Goal: Use online tool/utility: Utilize a website feature to perform a specific function

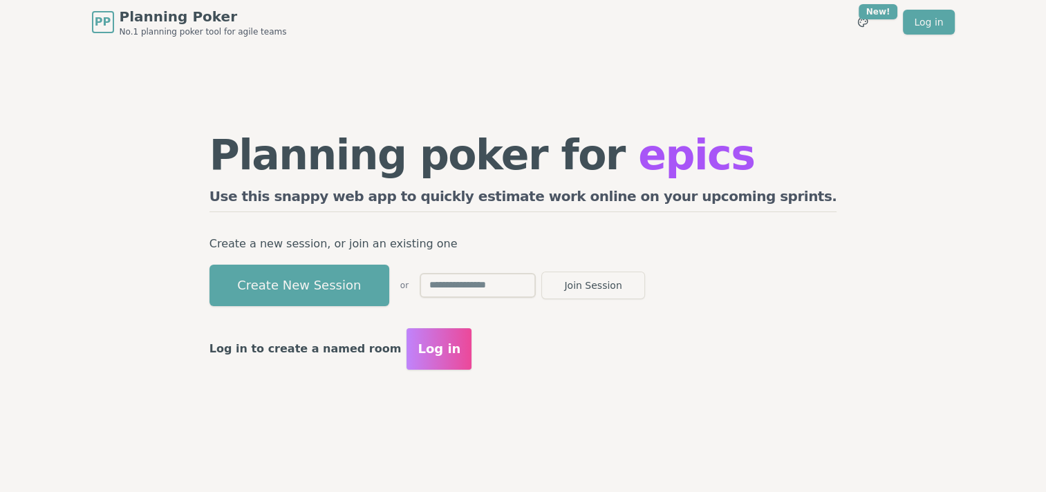
click at [327, 290] on button "Create New Session" at bounding box center [299, 285] width 180 height 41
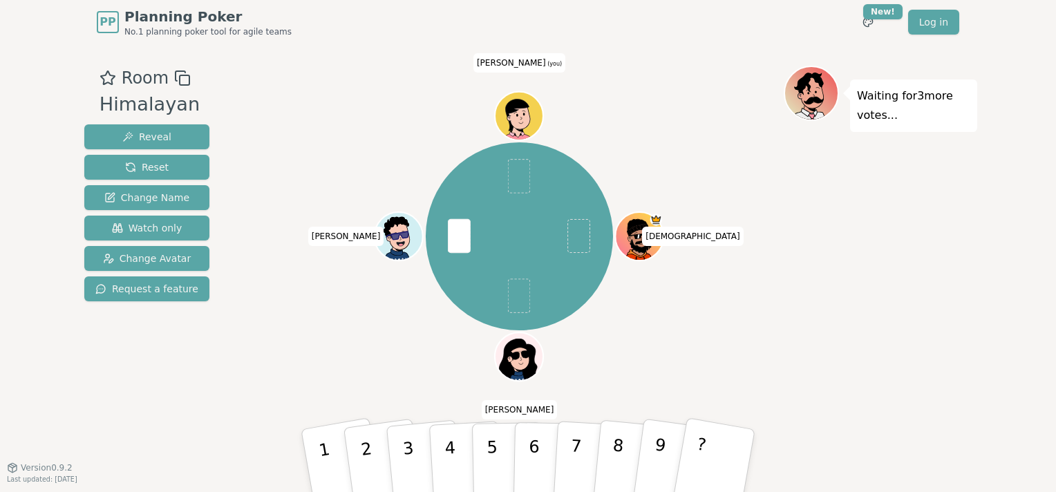
click at [573, 124] on div "Vishnu Hemlata Lokesh Naik Sravani (you)" at bounding box center [519, 237] width 529 height 292
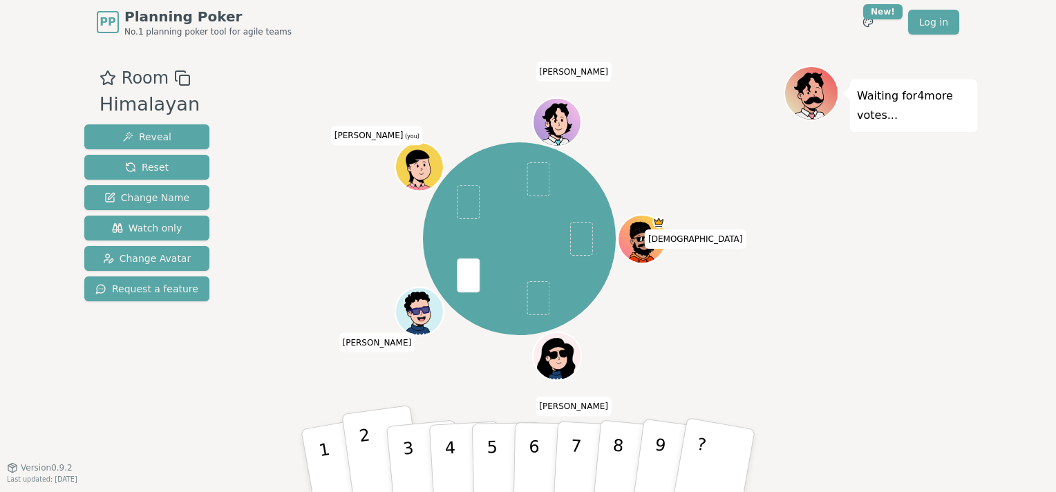
click at [359, 447] on button "2" at bounding box center [383, 461] width 82 height 112
click at [332, 459] on button "1" at bounding box center [342, 461] width 86 height 114
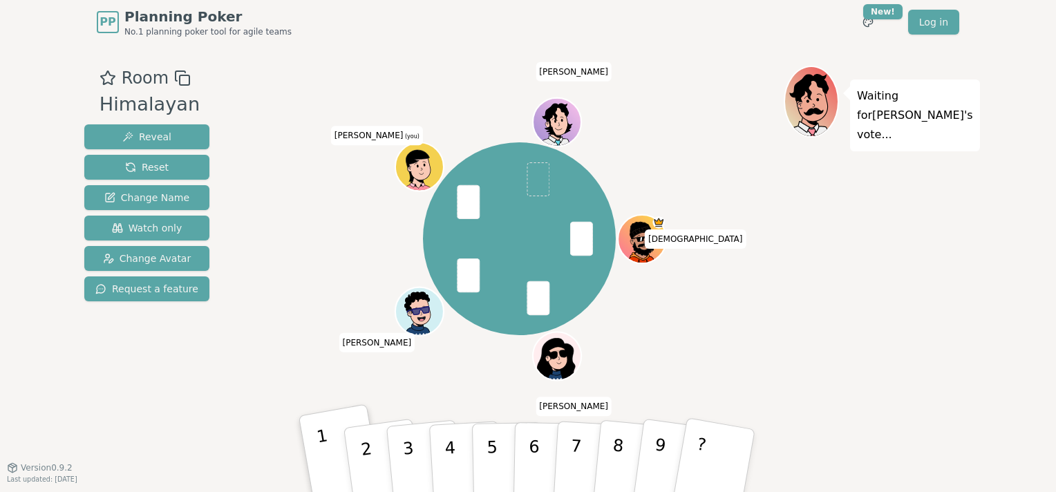
click at [317, 427] on p "1" at bounding box center [327, 463] width 24 height 75
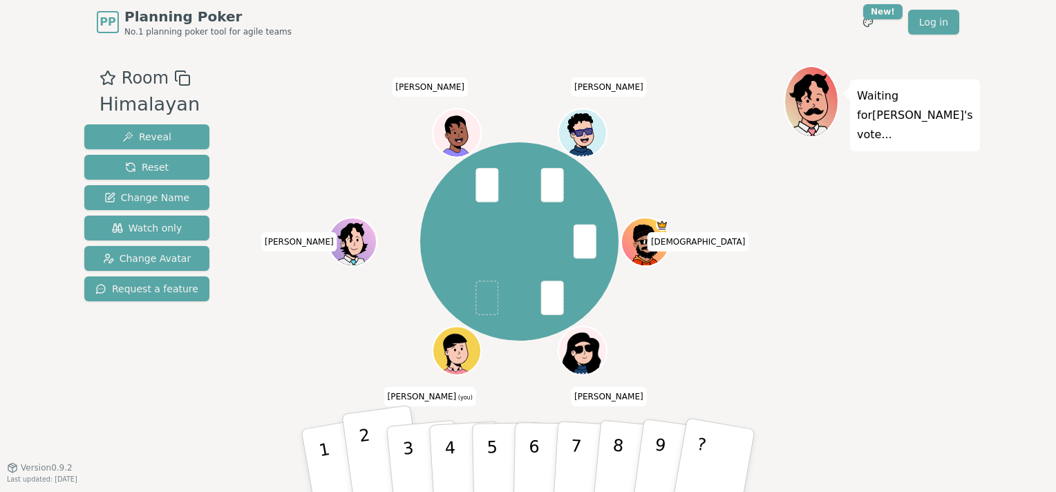
click at [373, 456] on button "2" at bounding box center [383, 461] width 82 height 112
click at [410, 443] on p "3" at bounding box center [410, 462] width 18 height 75
